Goal: Navigation & Orientation: Find specific page/section

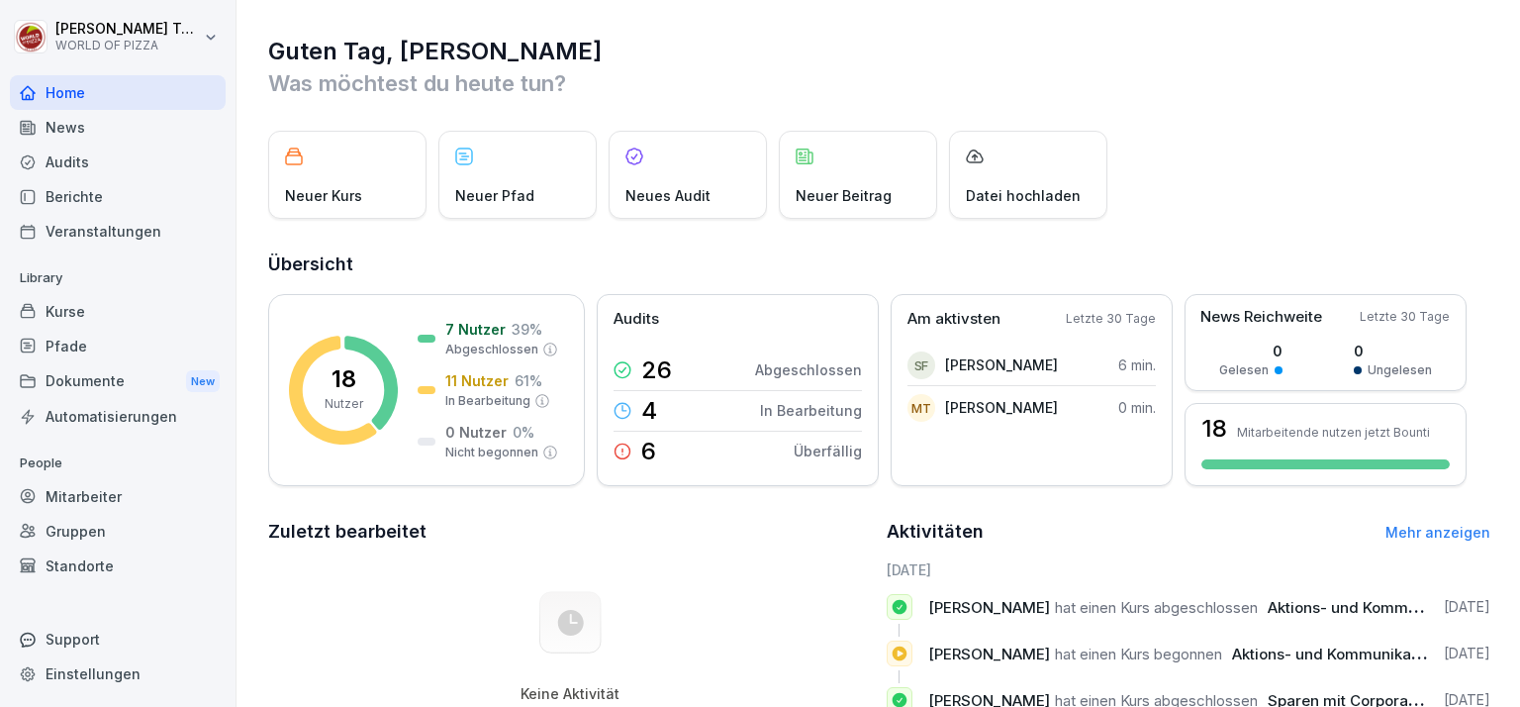
click at [99, 186] on div "Berichte" at bounding box center [118, 196] width 216 height 35
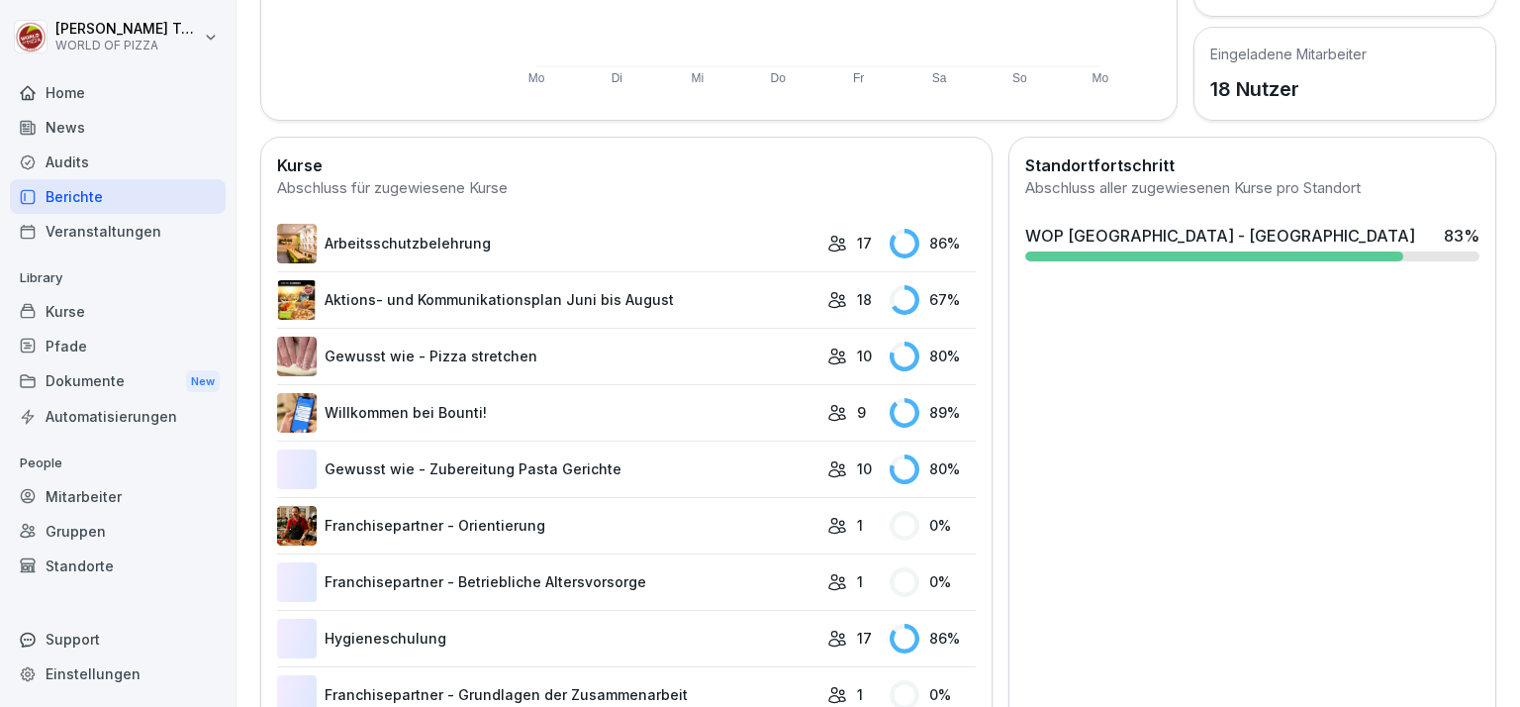
scroll to position [495, 0]
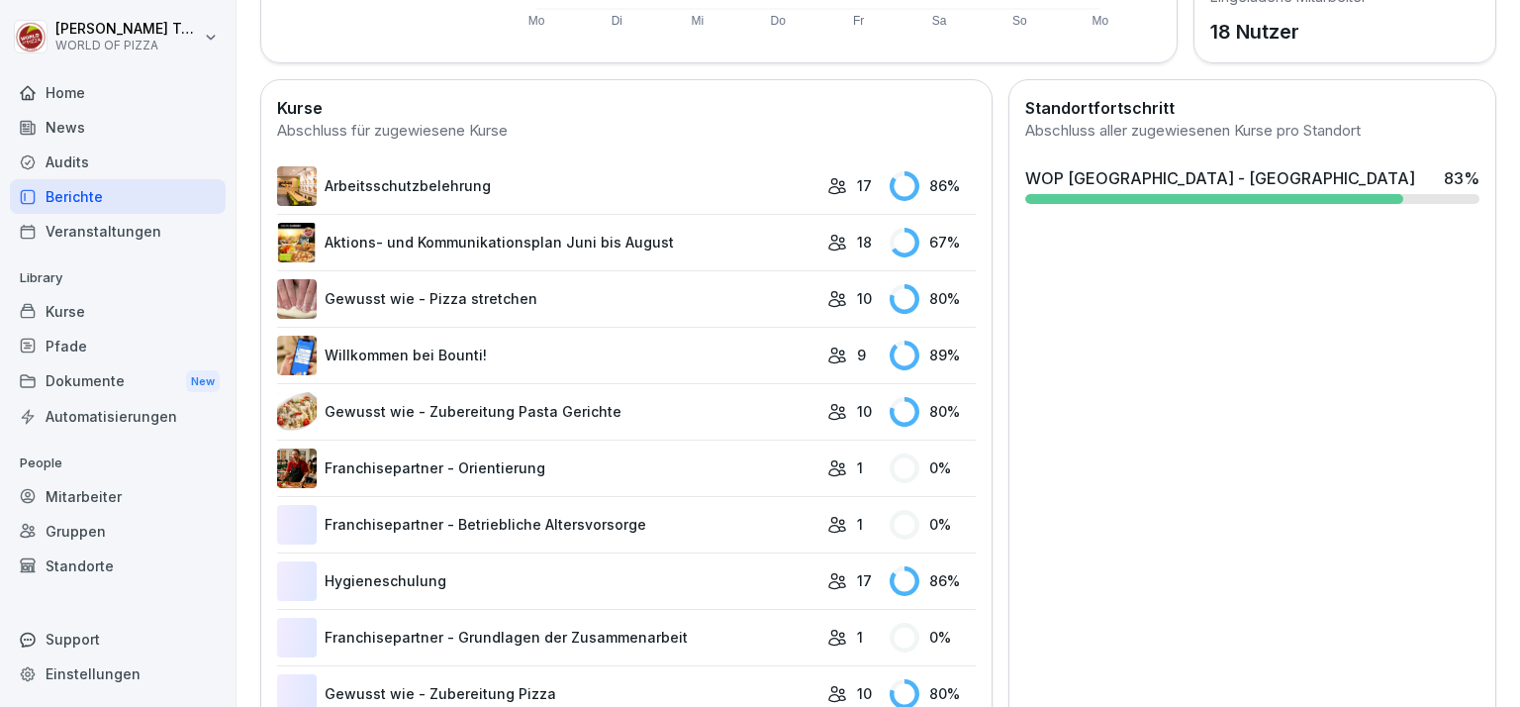
click at [77, 169] on div "Audits" at bounding box center [118, 162] width 216 height 35
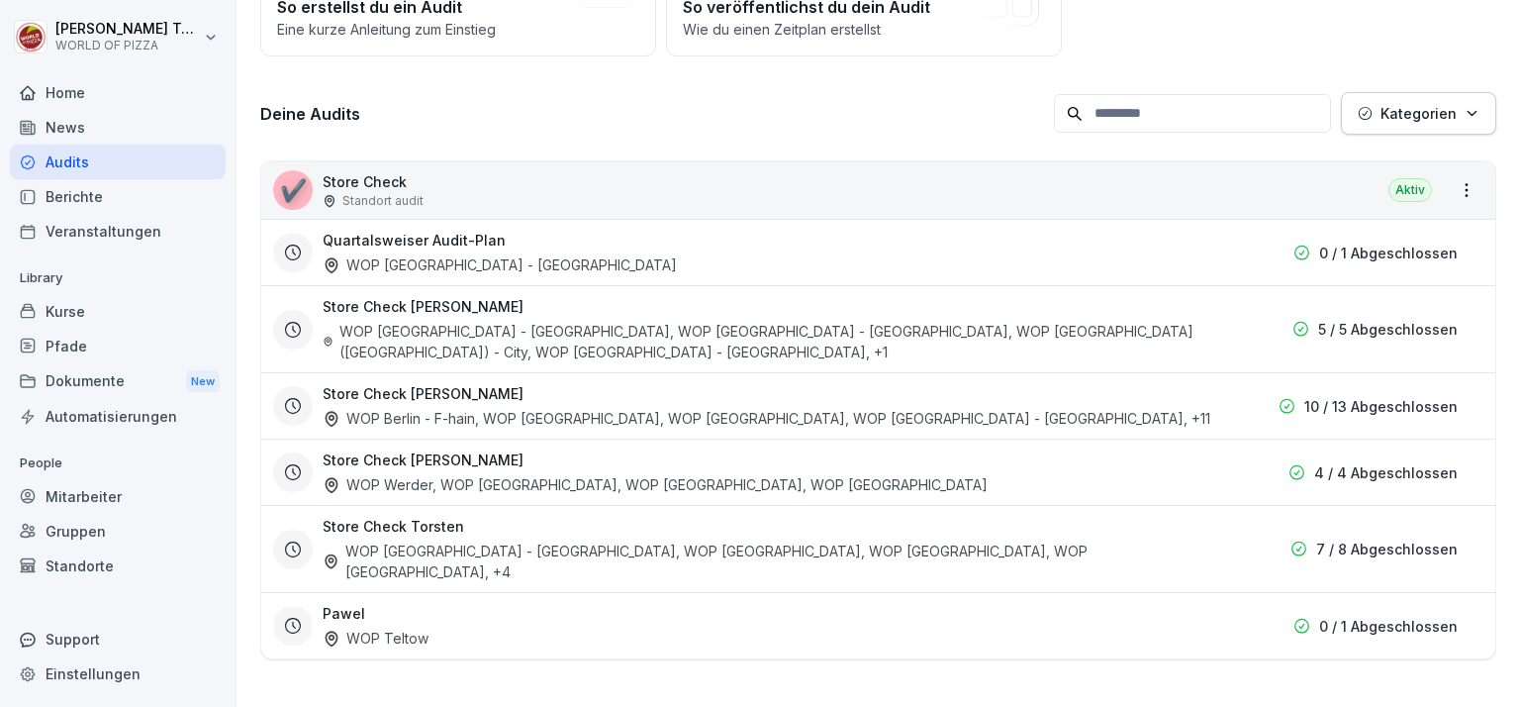
scroll to position [20, 0]
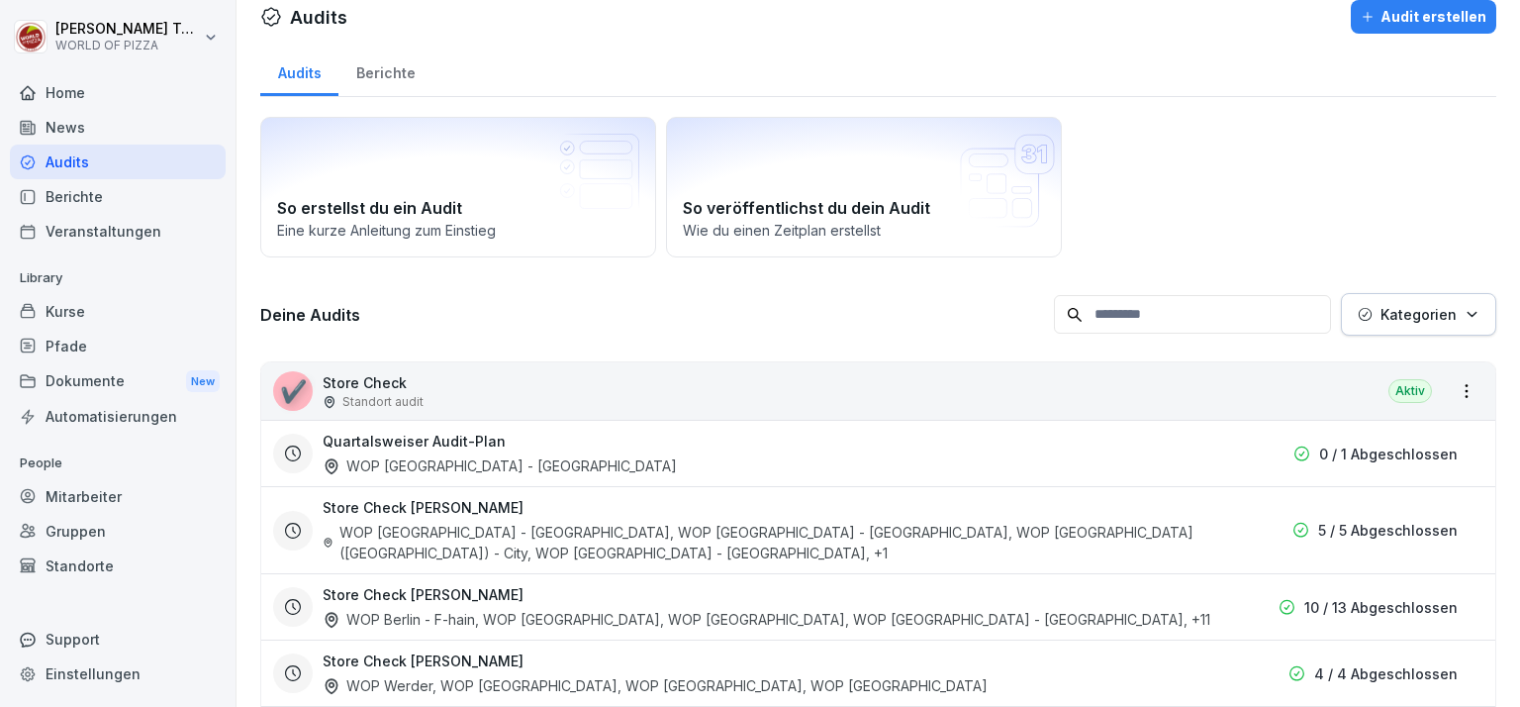
click at [828, 392] on div "✔️ Store Check Standort audit Aktiv" at bounding box center [878, 390] width 1234 height 57
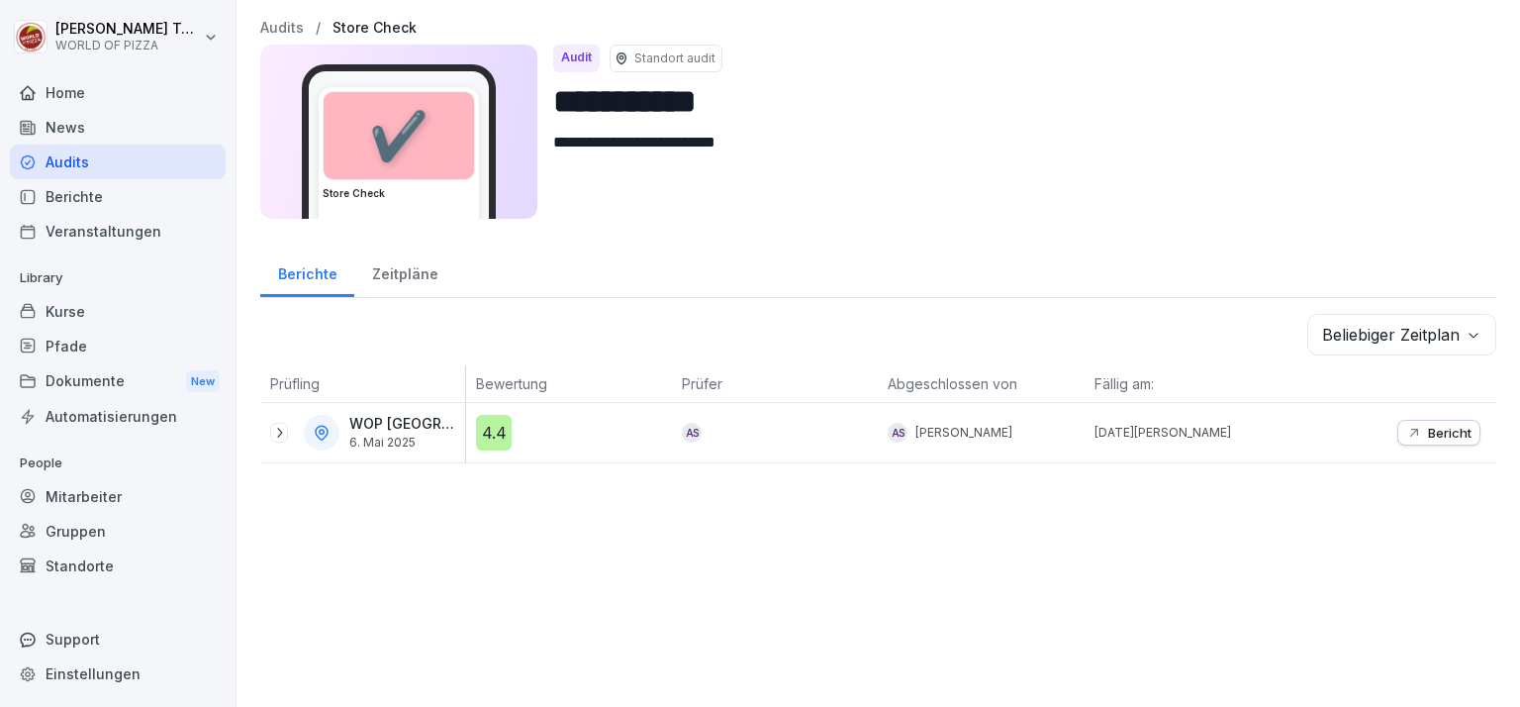
click at [418, 269] on div "Zeitpläne" at bounding box center [404, 271] width 101 height 50
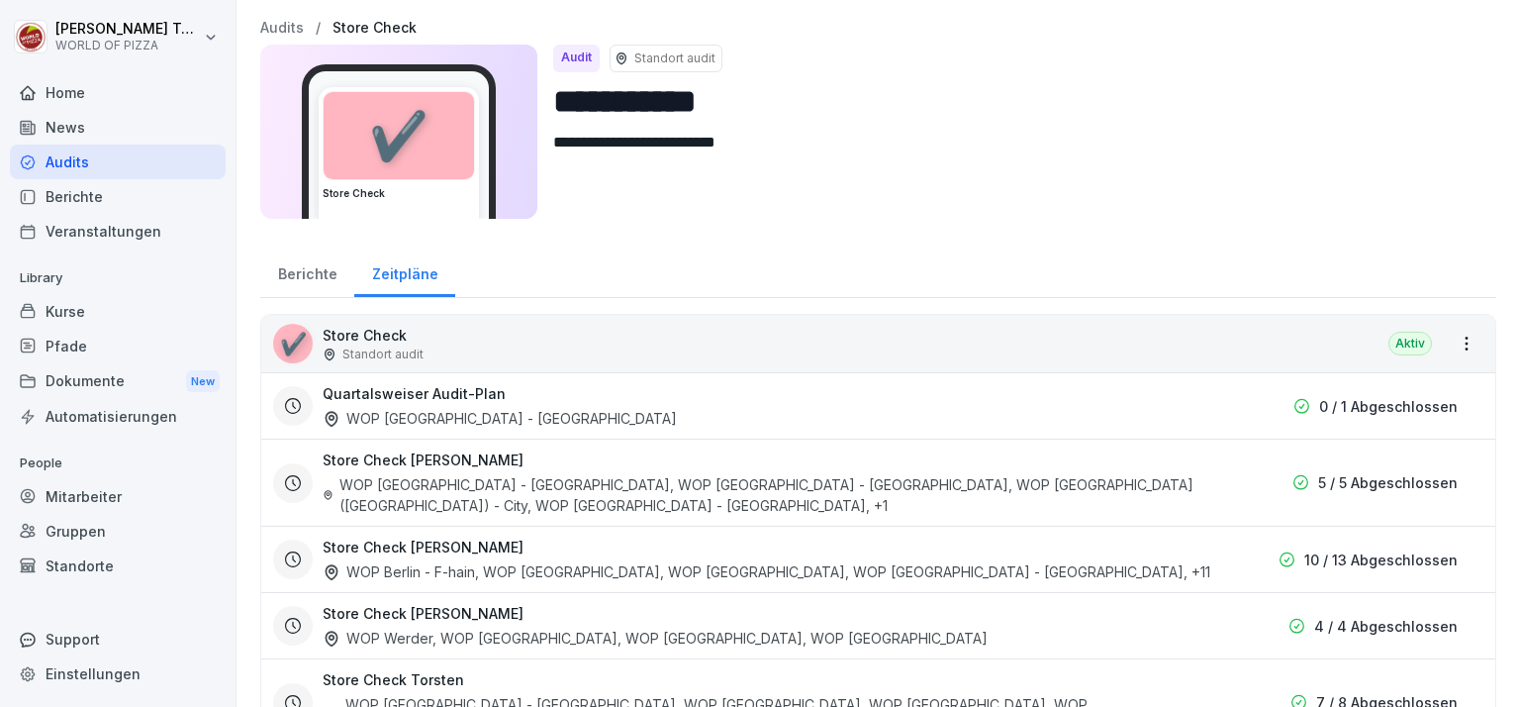
click at [317, 272] on div "Berichte" at bounding box center [307, 271] width 94 height 50
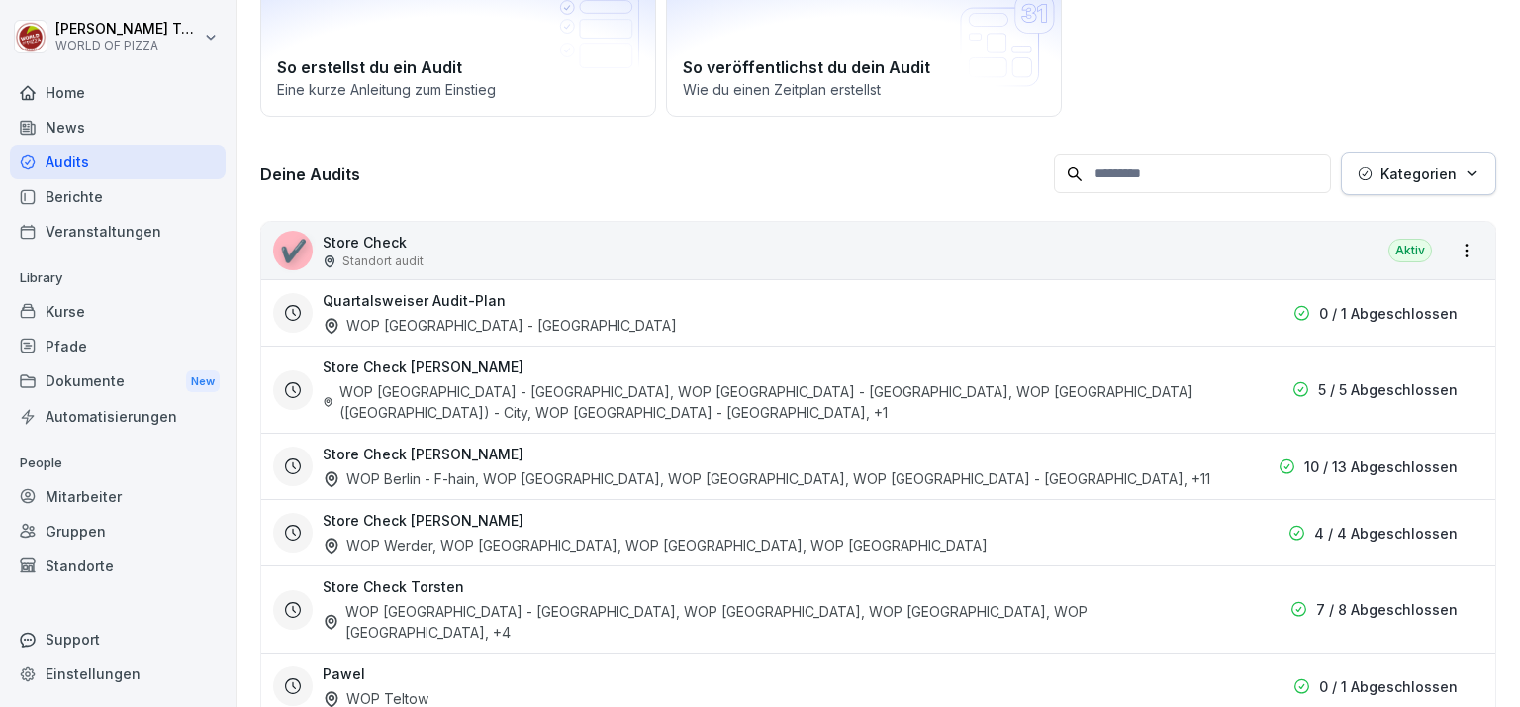
scroll to position [191, 0]
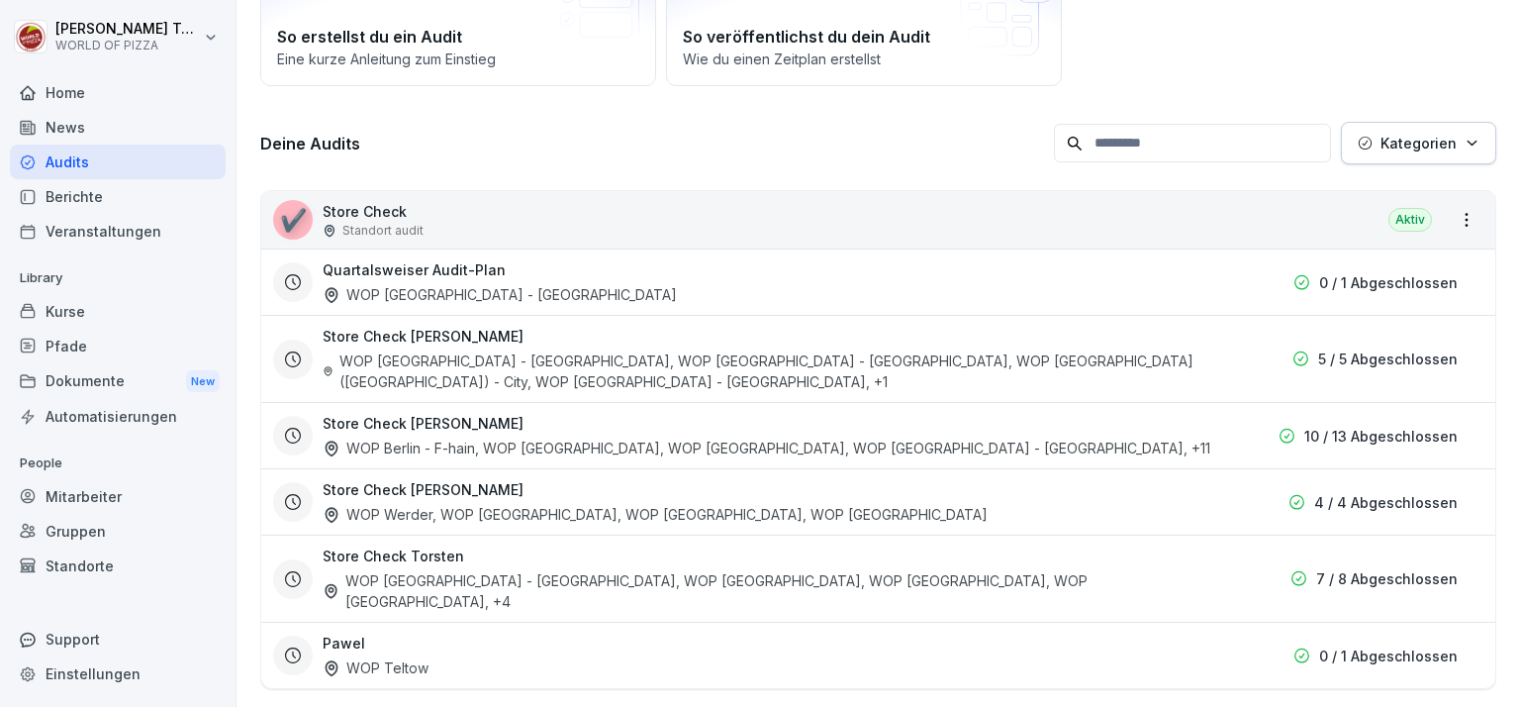
click at [1118, 417] on div "Store Check Aaron WOP Berlin - F-hain, WOP [GEOGRAPHIC_DATA], WOP [GEOGRAPHIC_D…" at bounding box center [767, 436] width 888 height 46
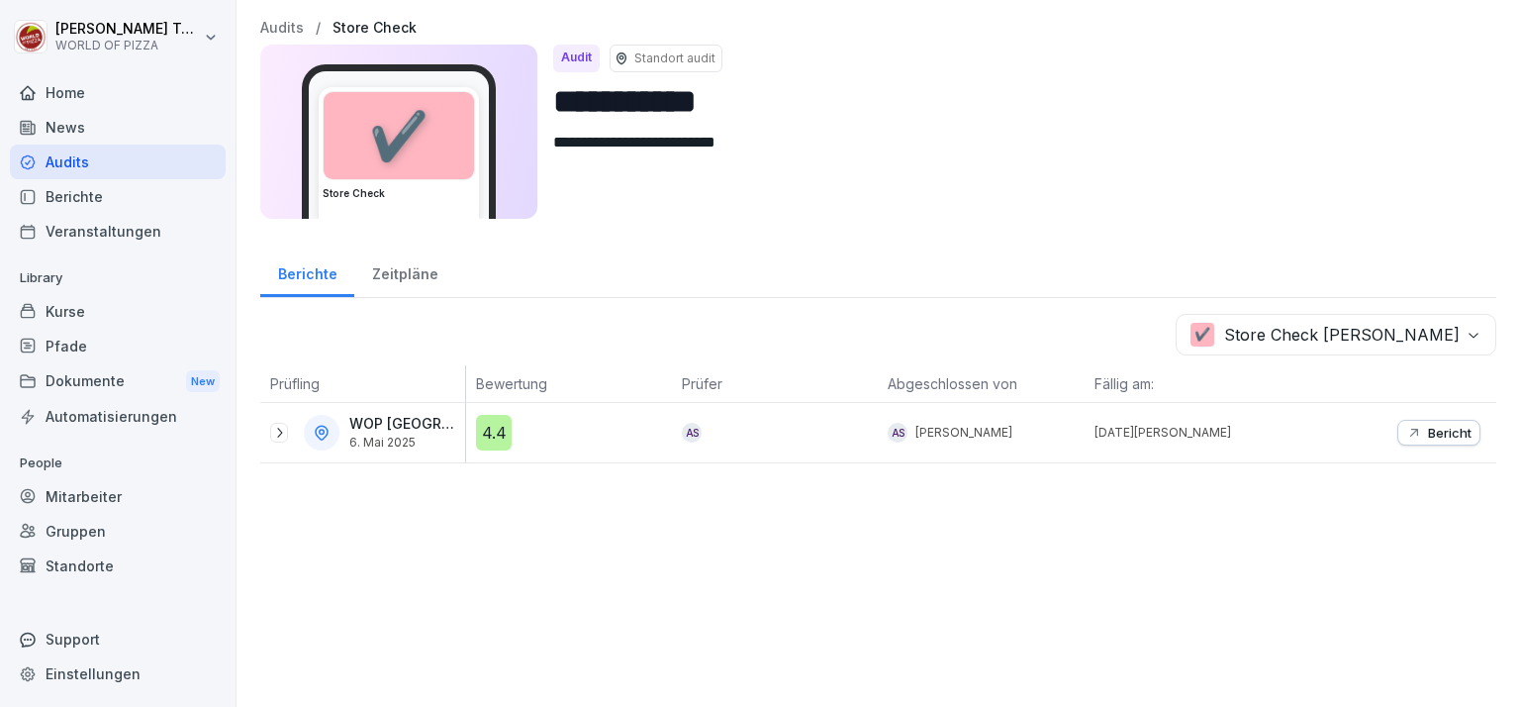
click at [1406, 436] on icon "button" at bounding box center [1414, 433] width 16 height 16
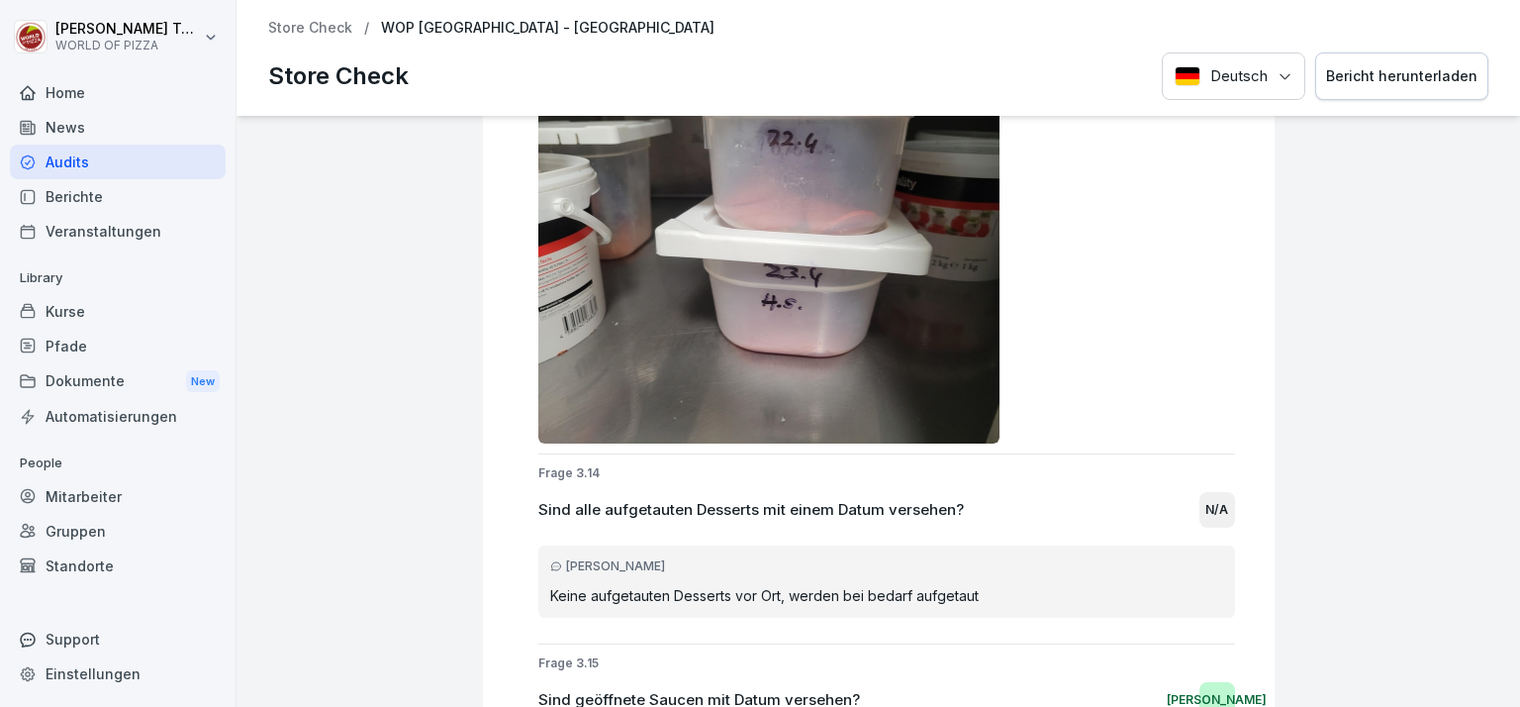
scroll to position [8314, 0]
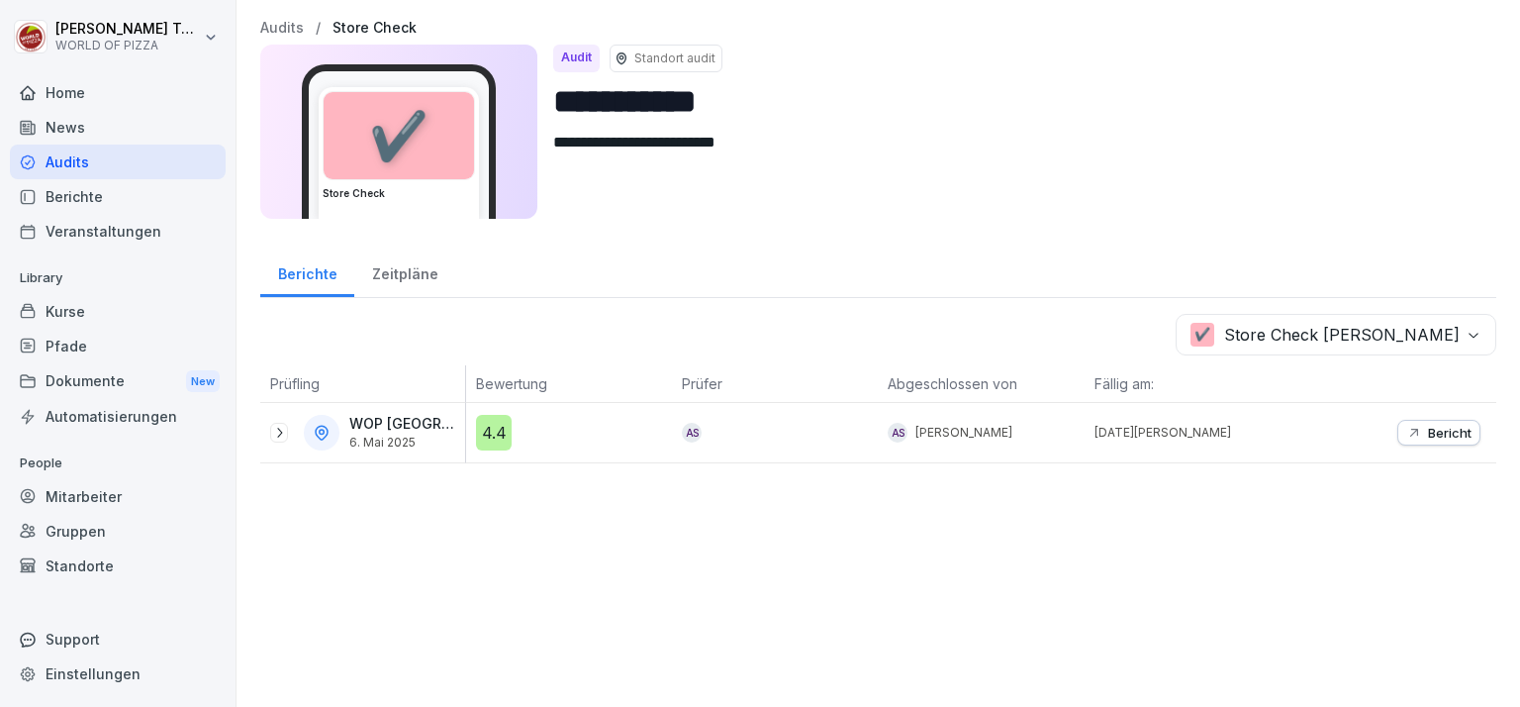
click at [99, 124] on div "News" at bounding box center [118, 127] width 216 height 35
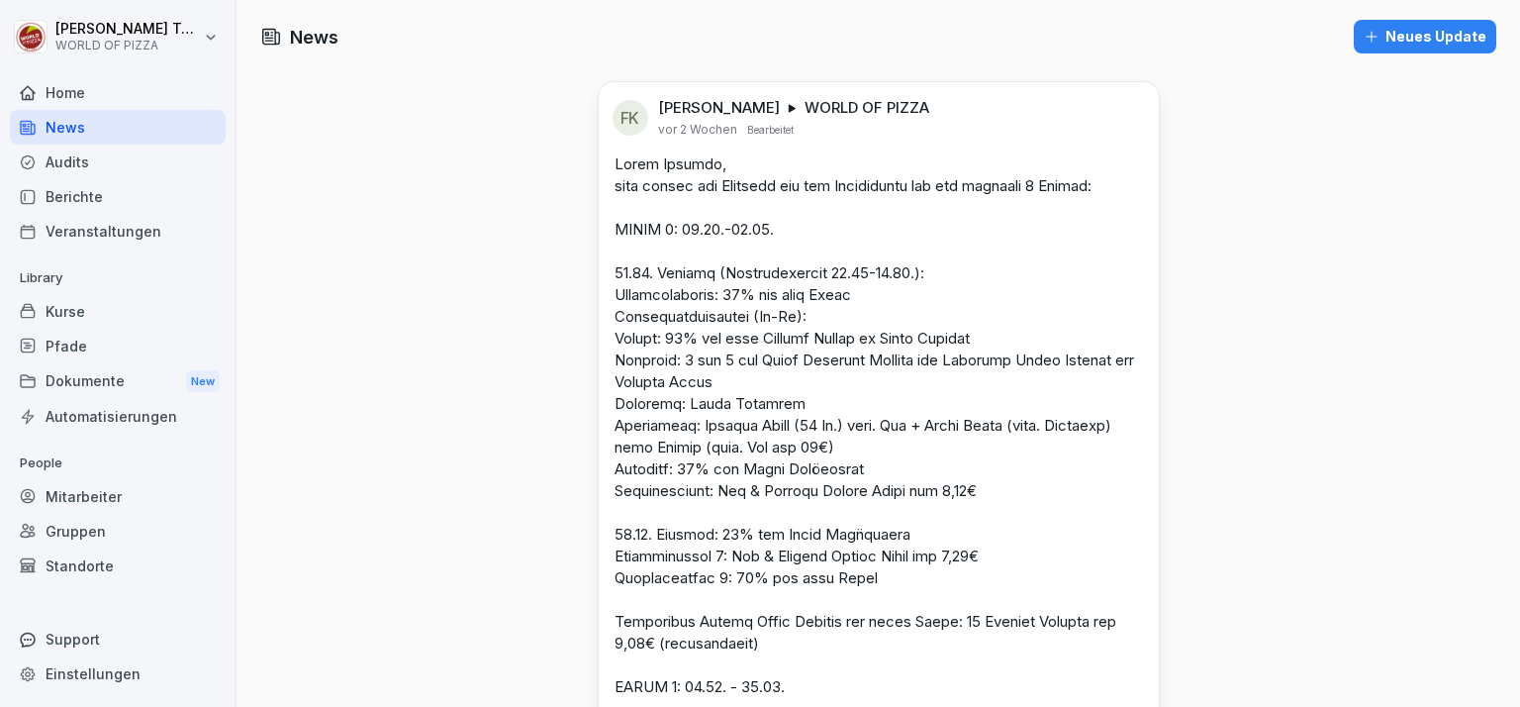
click at [95, 349] on div "Pfade" at bounding box center [118, 346] width 216 height 35
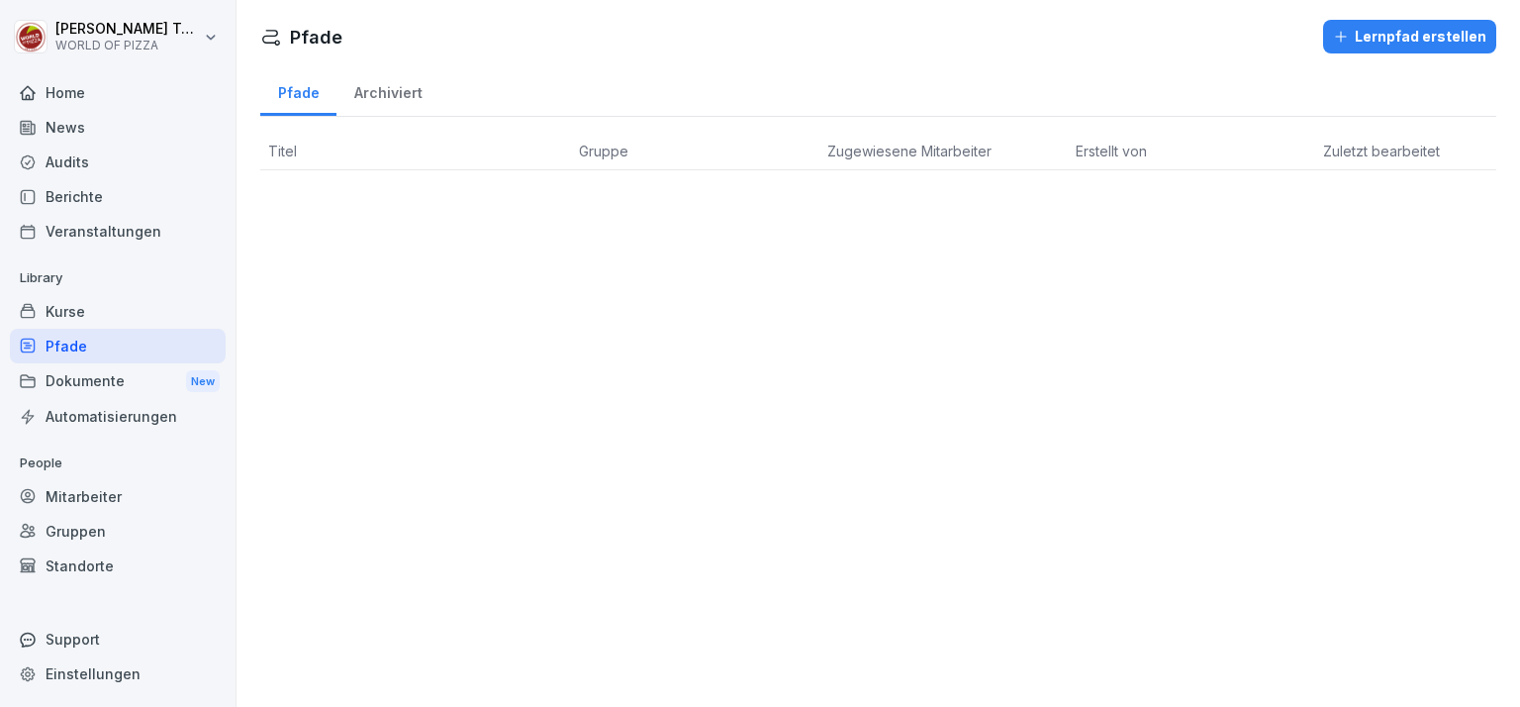
click at [112, 365] on div "Dokumente New" at bounding box center [118, 381] width 216 height 37
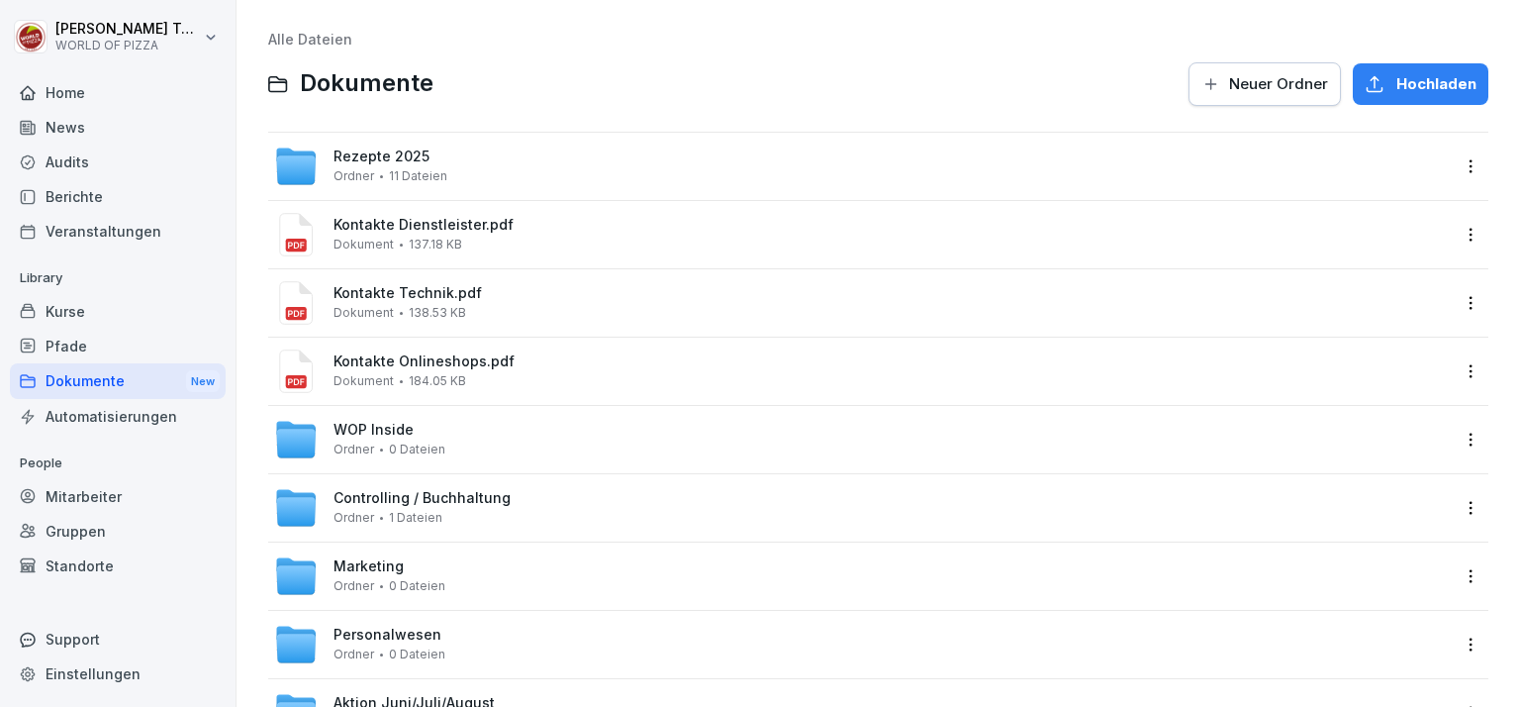
click at [143, 195] on div "Berichte" at bounding box center [118, 196] width 216 height 35
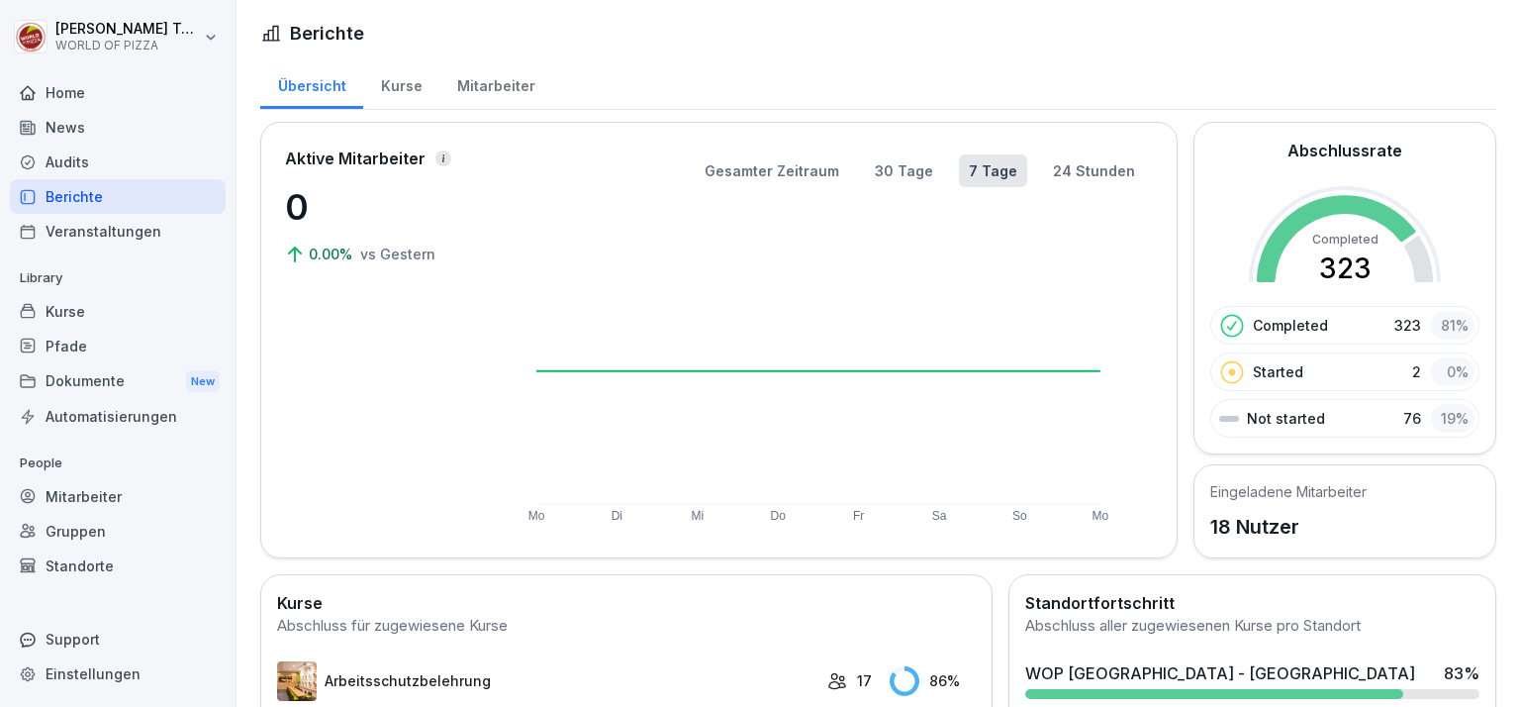
click at [122, 183] on div "Berichte" at bounding box center [118, 196] width 216 height 35
click at [128, 168] on div "Audits" at bounding box center [118, 162] width 216 height 35
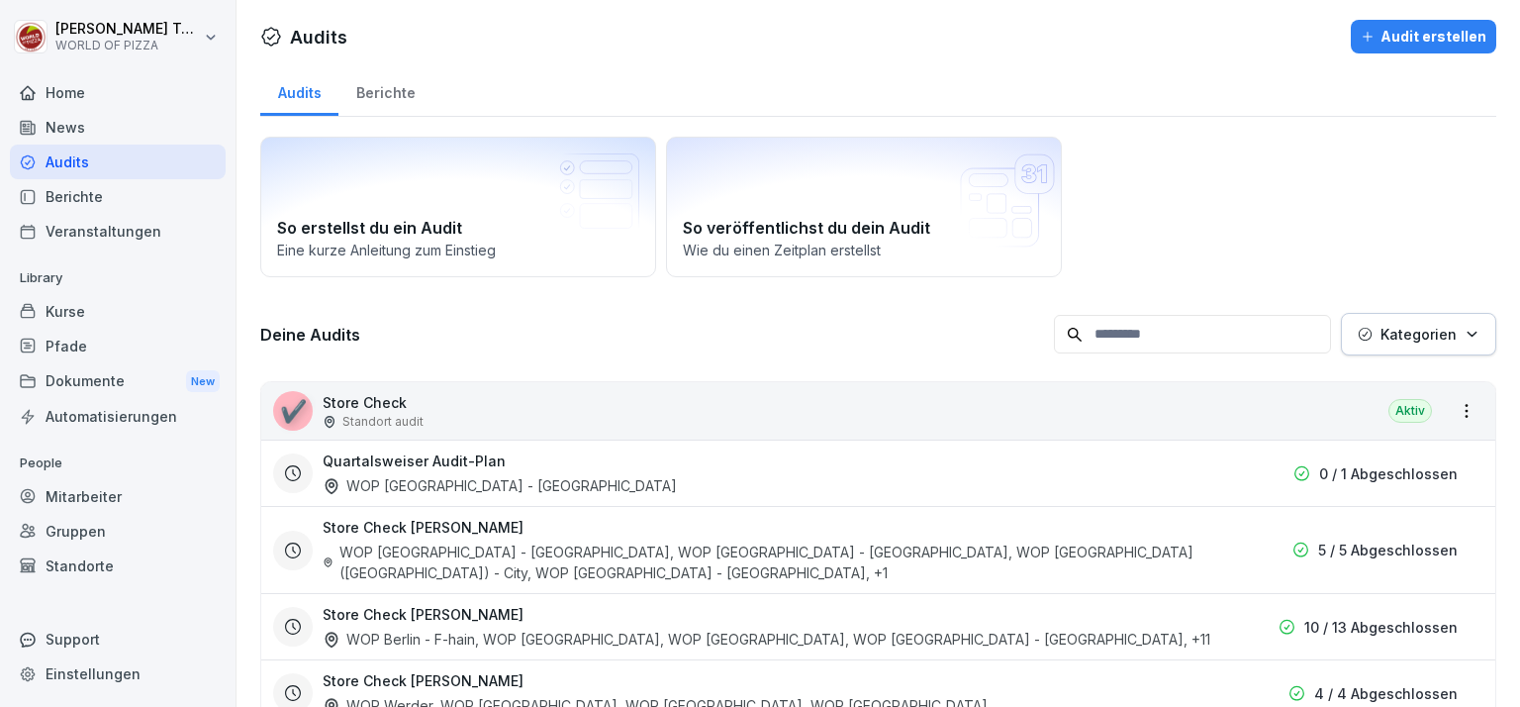
click at [380, 87] on div "Berichte" at bounding box center [386, 90] width 94 height 50
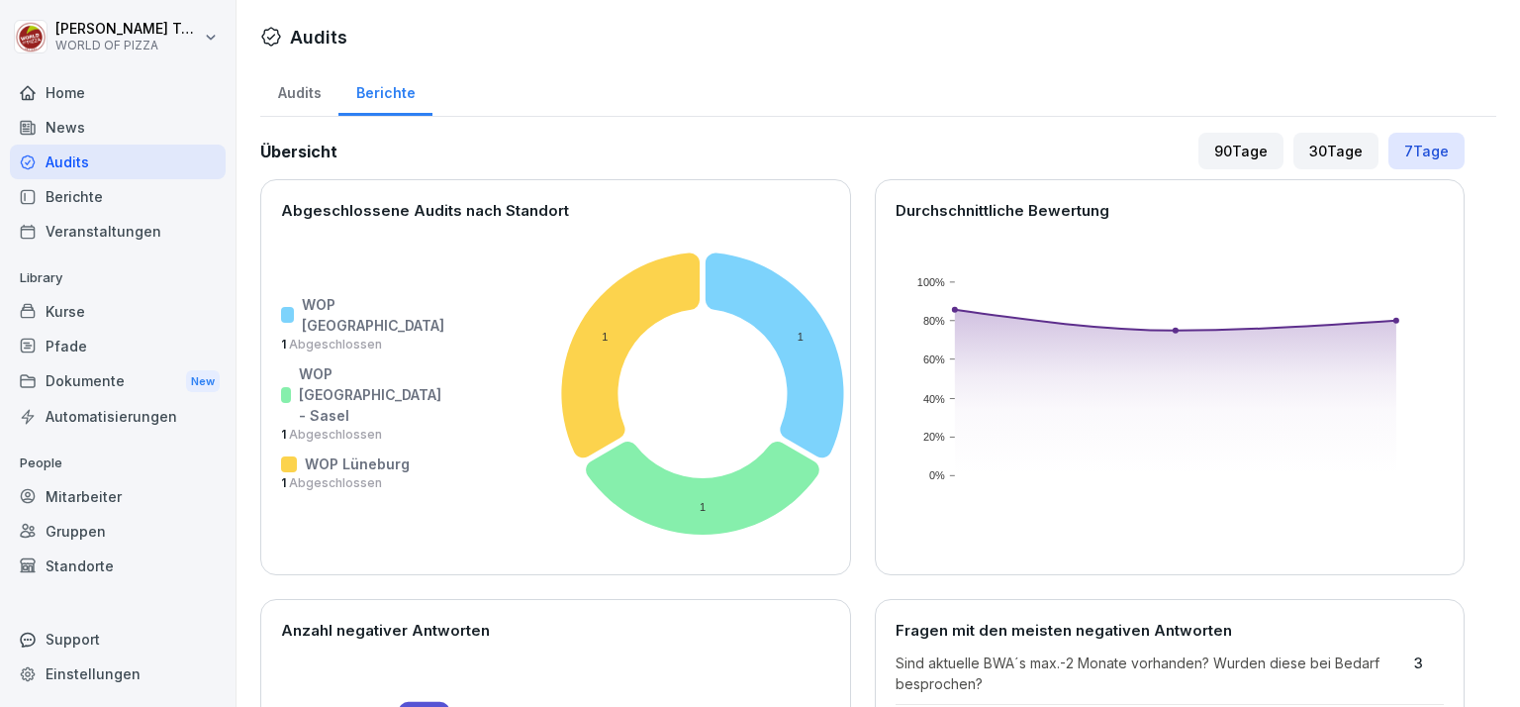
click at [296, 86] on div "Audits" at bounding box center [299, 90] width 78 height 50
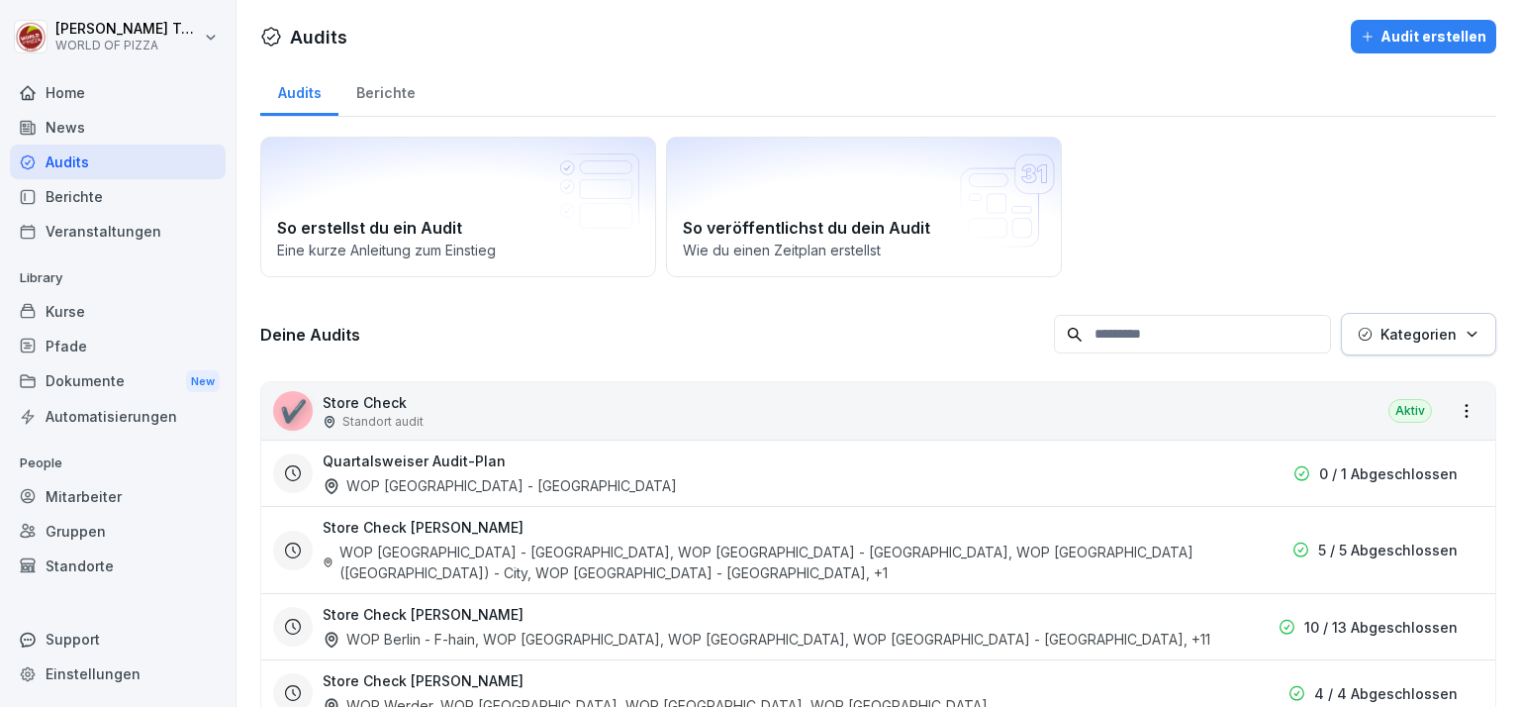
click at [1010, 406] on div "✔️ Store Check Standort audit Aktiv" at bounding box center [878, 410] width 1234 height 57
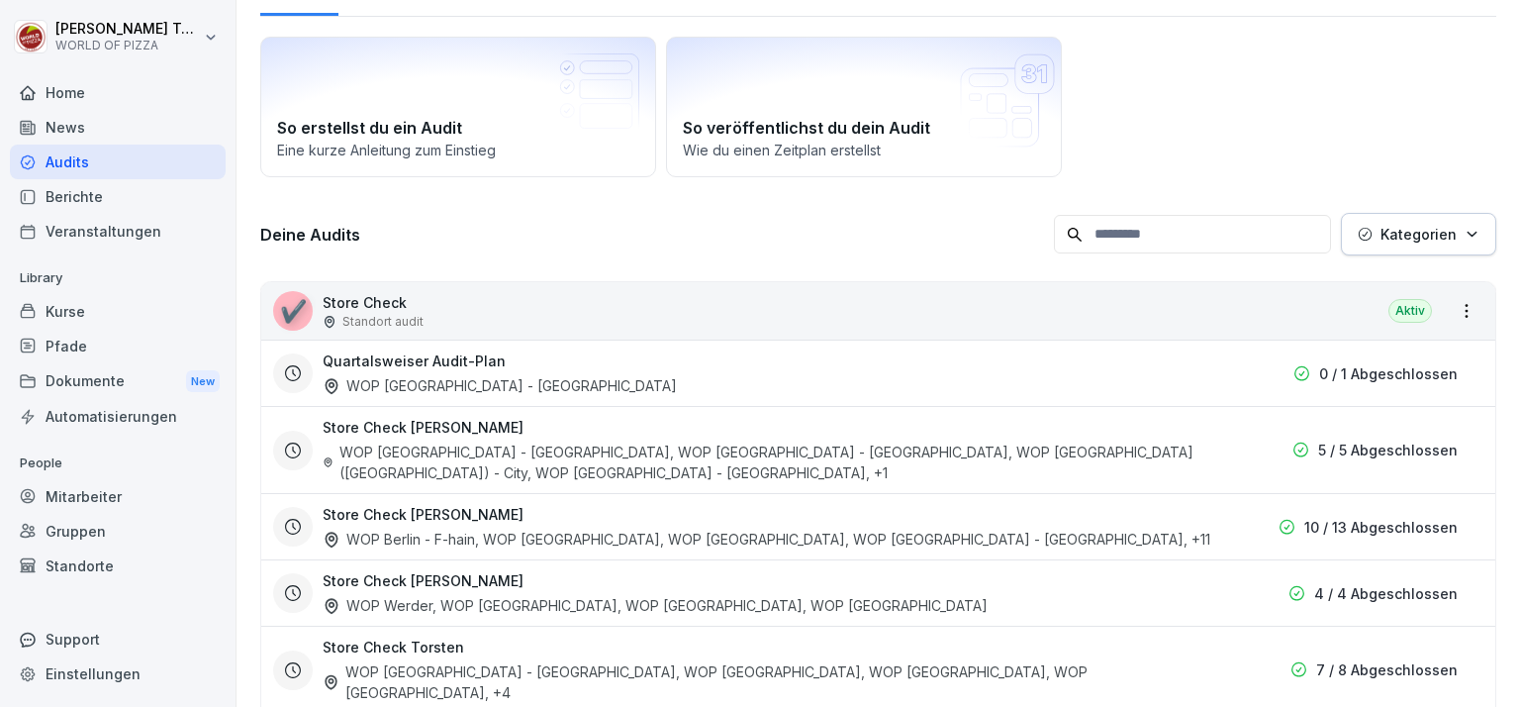
scroll to position [92, 0]
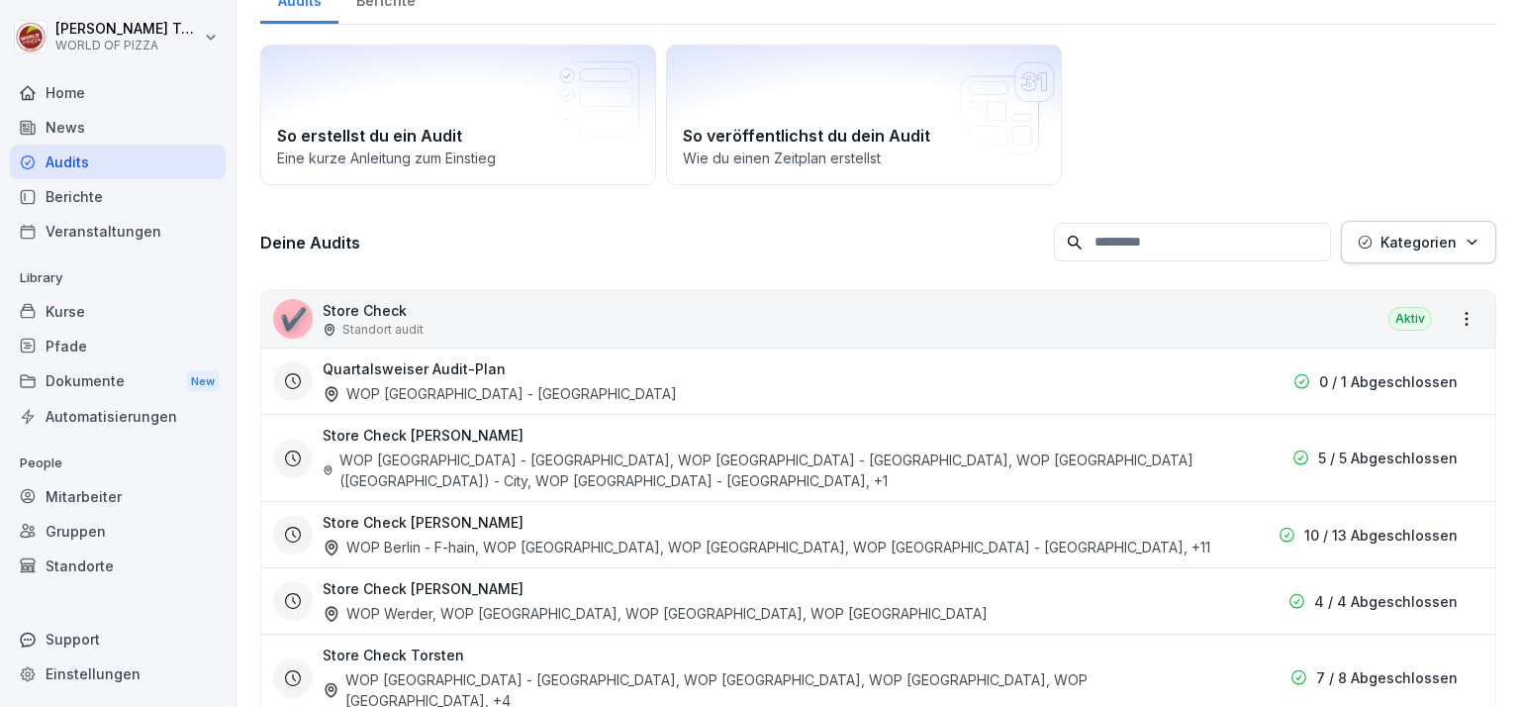
click at [673, 389] on div "Quartalsweiser Audit-Plan WOP [GEOGRAPHIC_DATA] - [GEOGRAPHIC_DATA]" at bounding box center [767, 381] width 888 height 46
